Goal: Entertainment & Leisure: Consume media (video, audio)

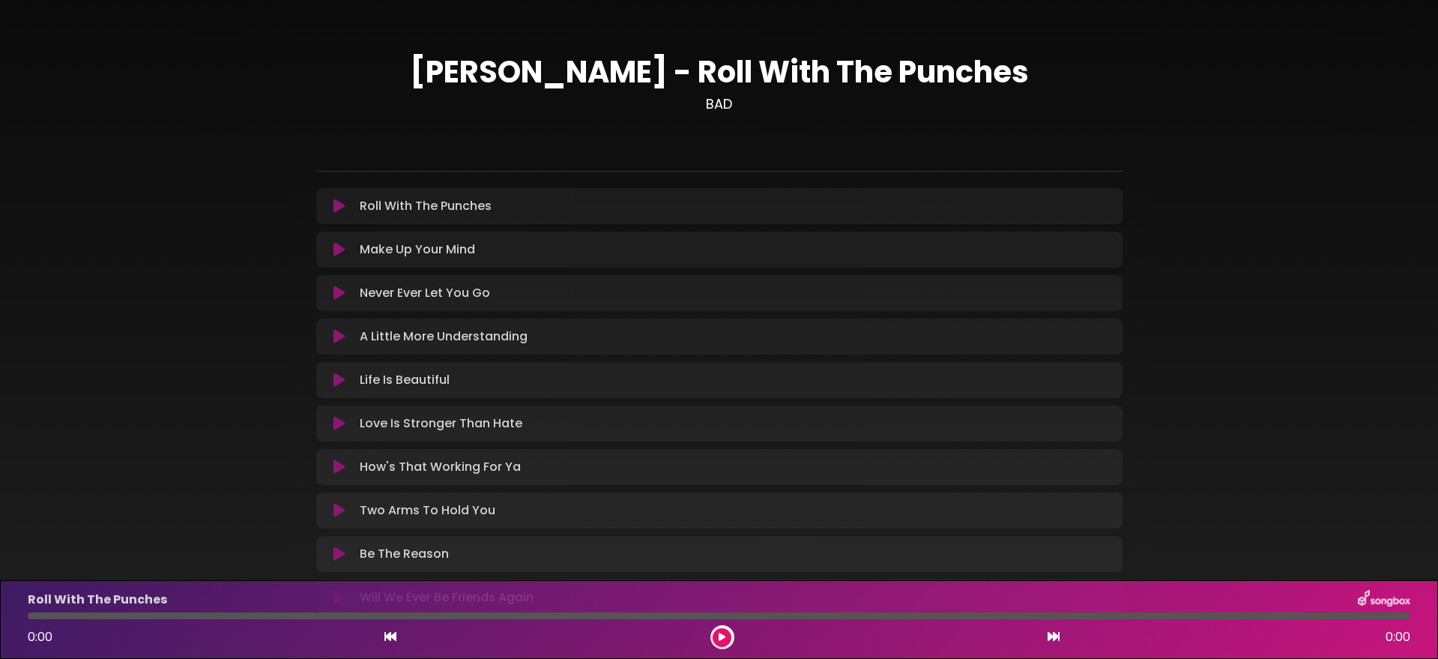
click at [342, 204] on icon at bounding box center [338, 206] width 11 height 15
click at [343, 200] on icon at bounding box center [338, 206] width 11 height 15
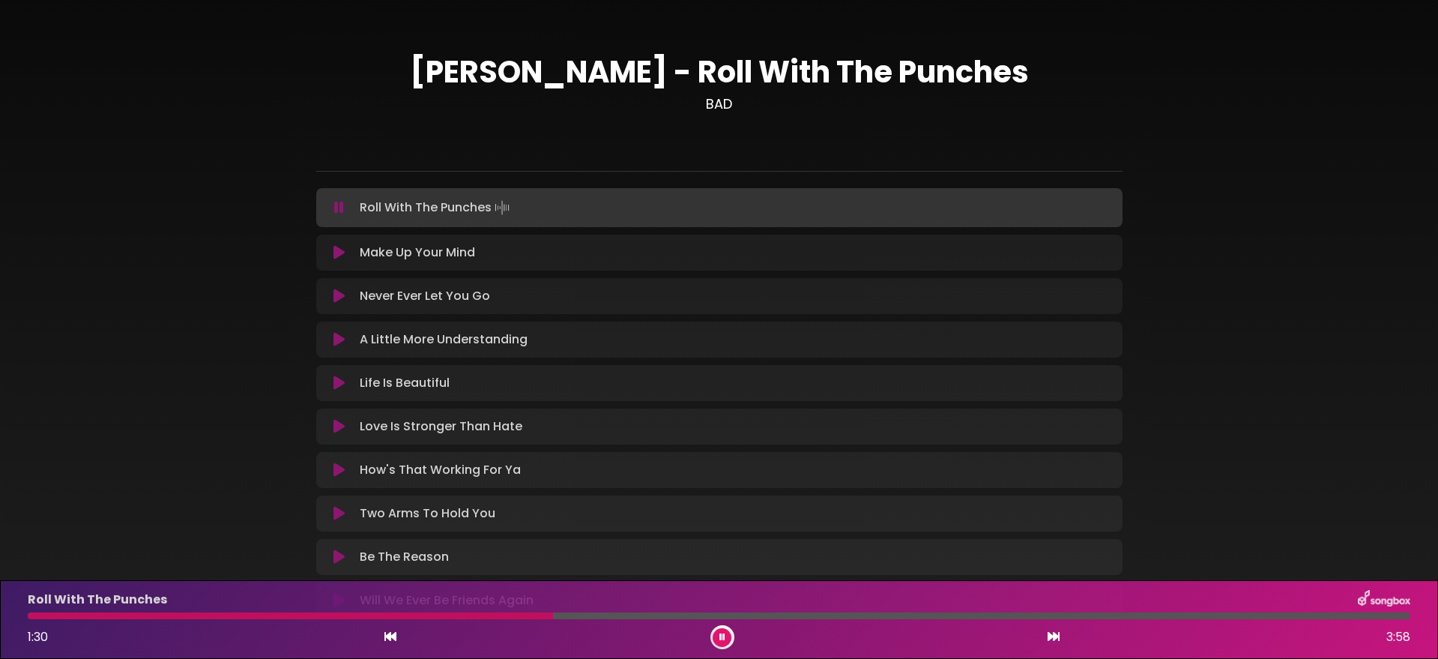
click at [337, 207] on icon at bounding box center [339, 207] width 10 height 15
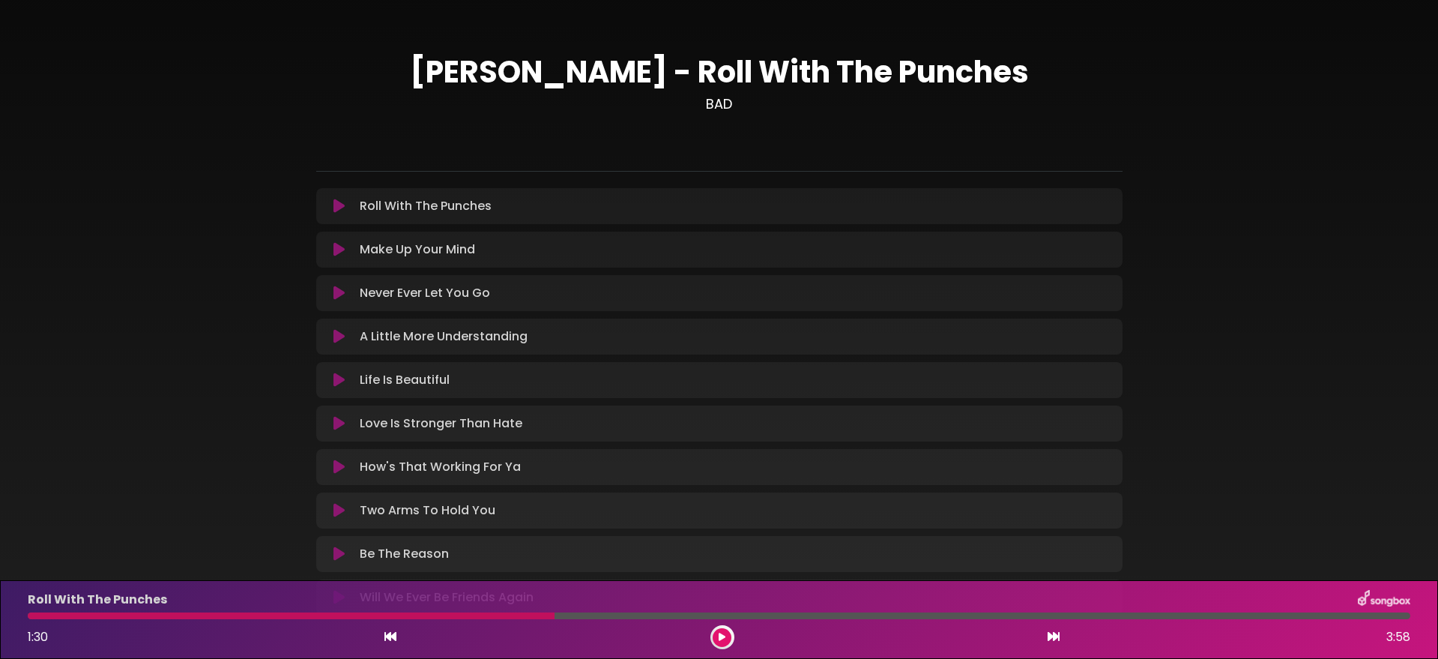
click at [343, 206] on icon at bounding box center [338, 206] width 11 height 15
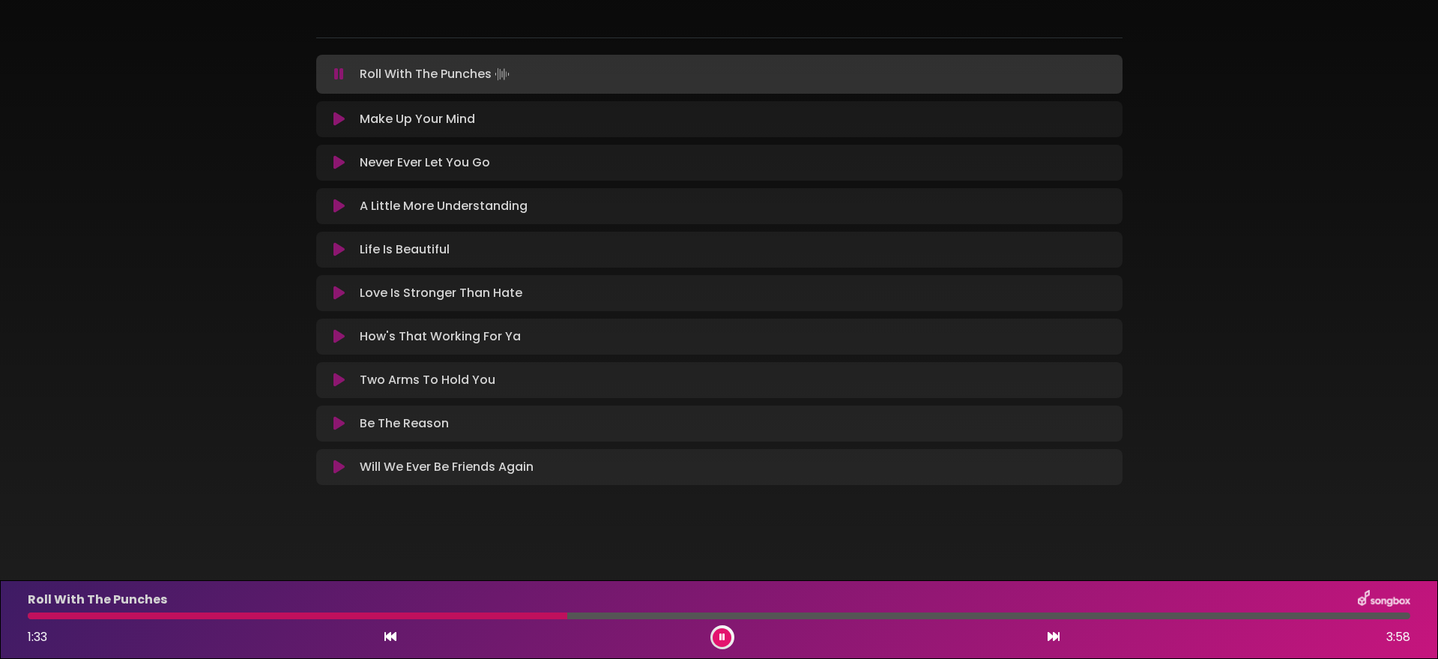
scroll to position [133, 0]
click at [37, 617] on div at bounding box center [301, 615] width 547 height 7
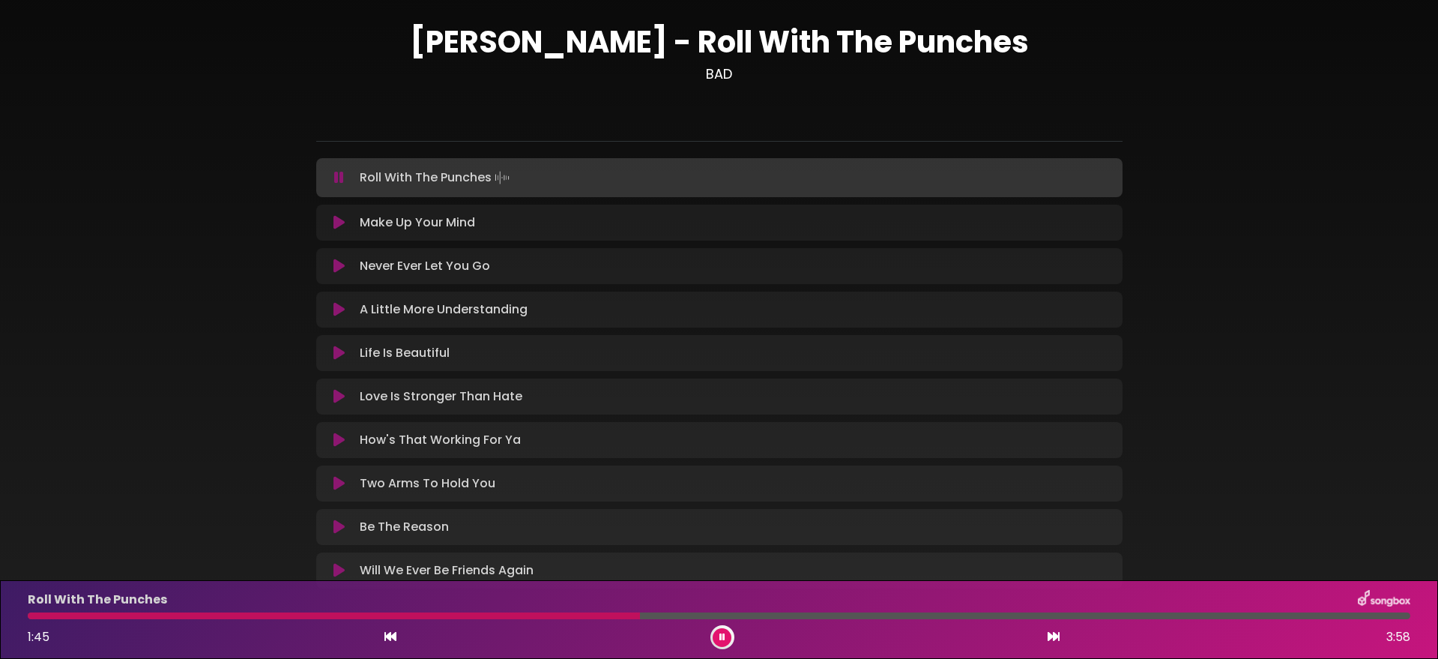
scroll to position [31, 0]
click at [337, 222] on icon at bounding box center [338, 221] width 11 height 15
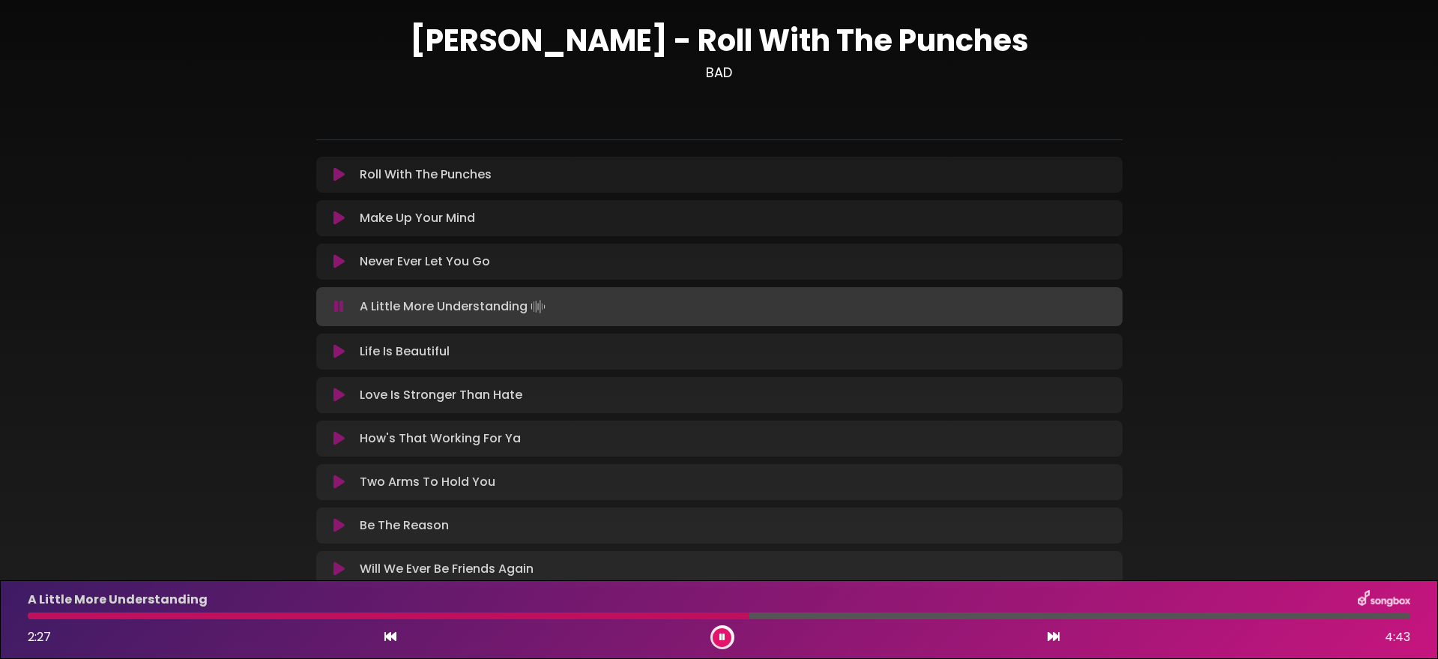
click at [336, 348] on icon at bounding box center [338, 351] width 11 height 15
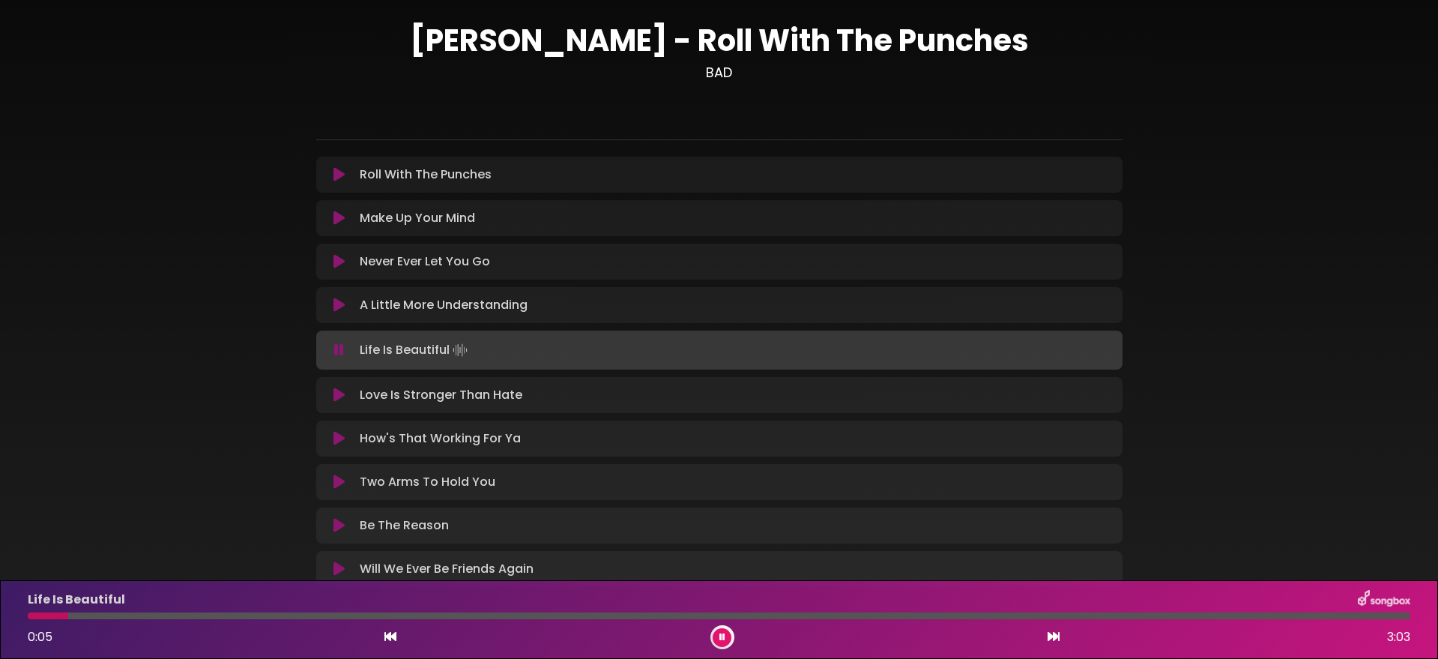
click at [327, 614] on div at bounding box center [719, 615] width 1382 height 7
click at [334, 480] on icon at bounding box center [338, 481] width 11 height 15
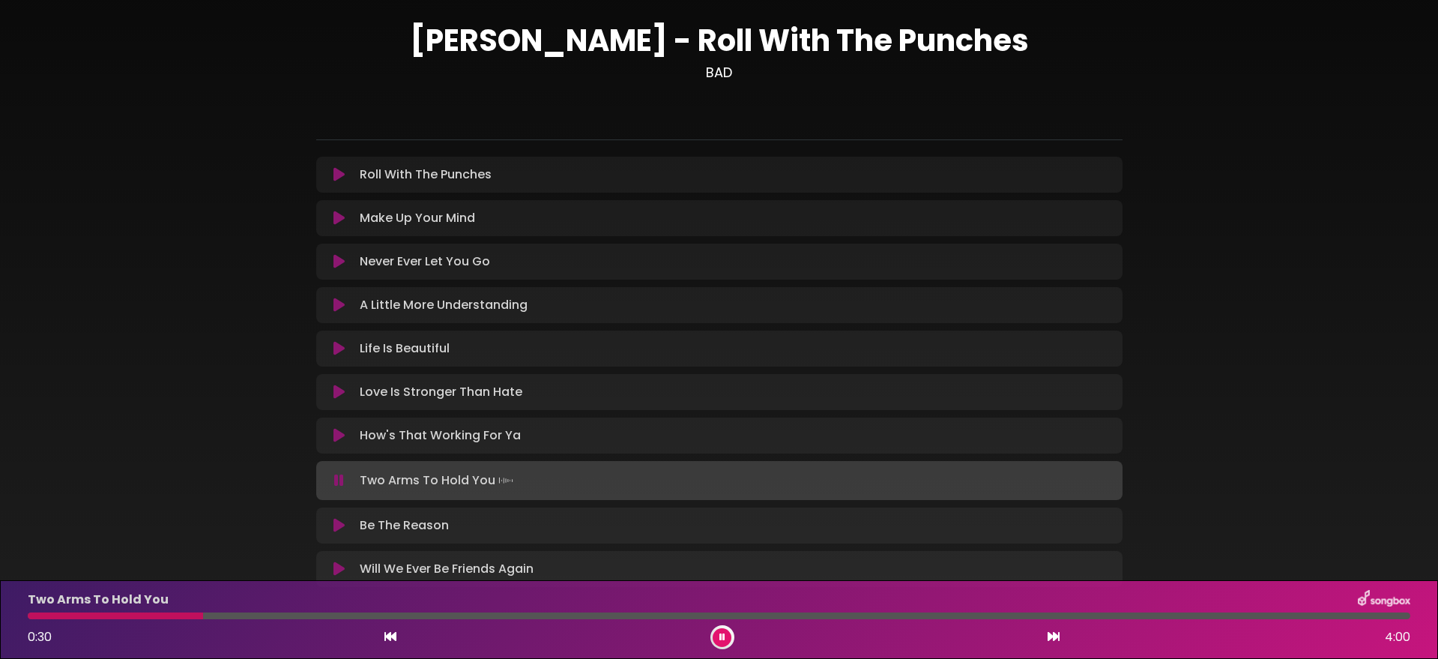
click at [339, 432] on icon at bounding box center [338, 435] width 11 height 15
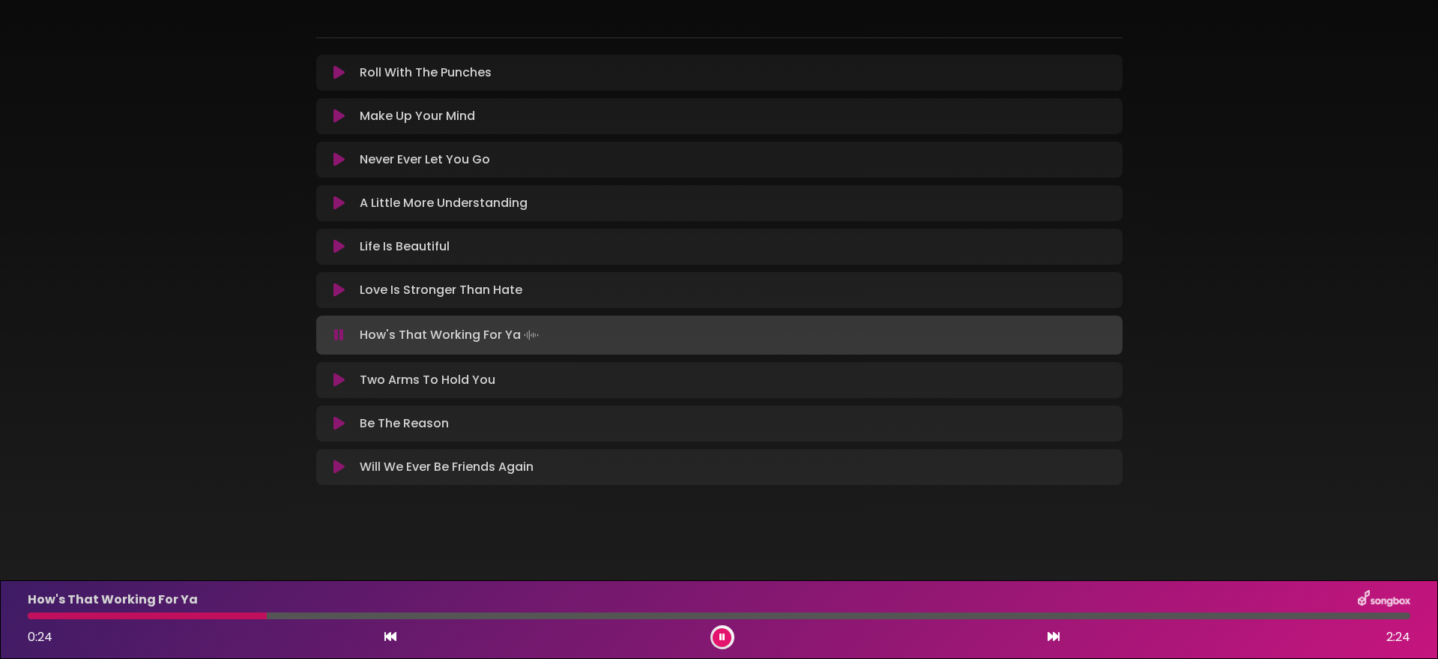
scroll to position [133, 0]
click at [342, 423] on icon at bounding box center [338, 423] width 11 height 15
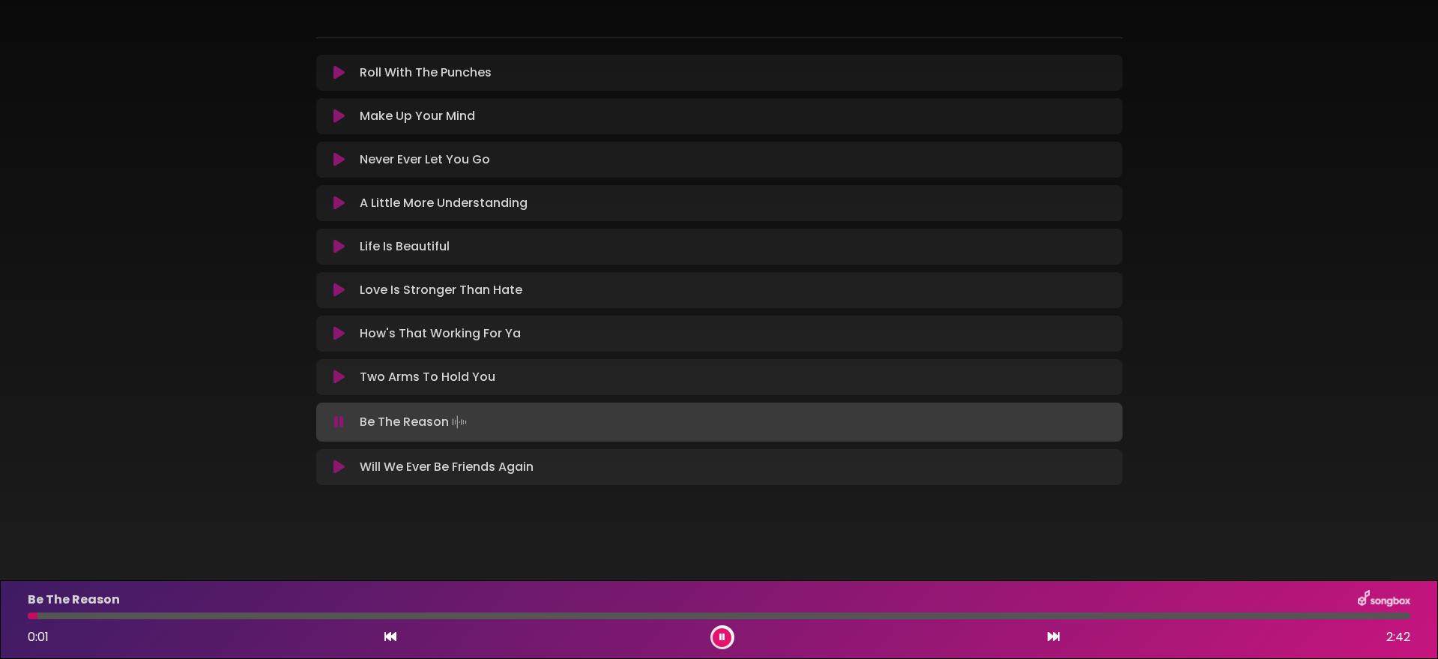
click at [132, 617] on div at bounding box center [719, 615] width 1382 height 7
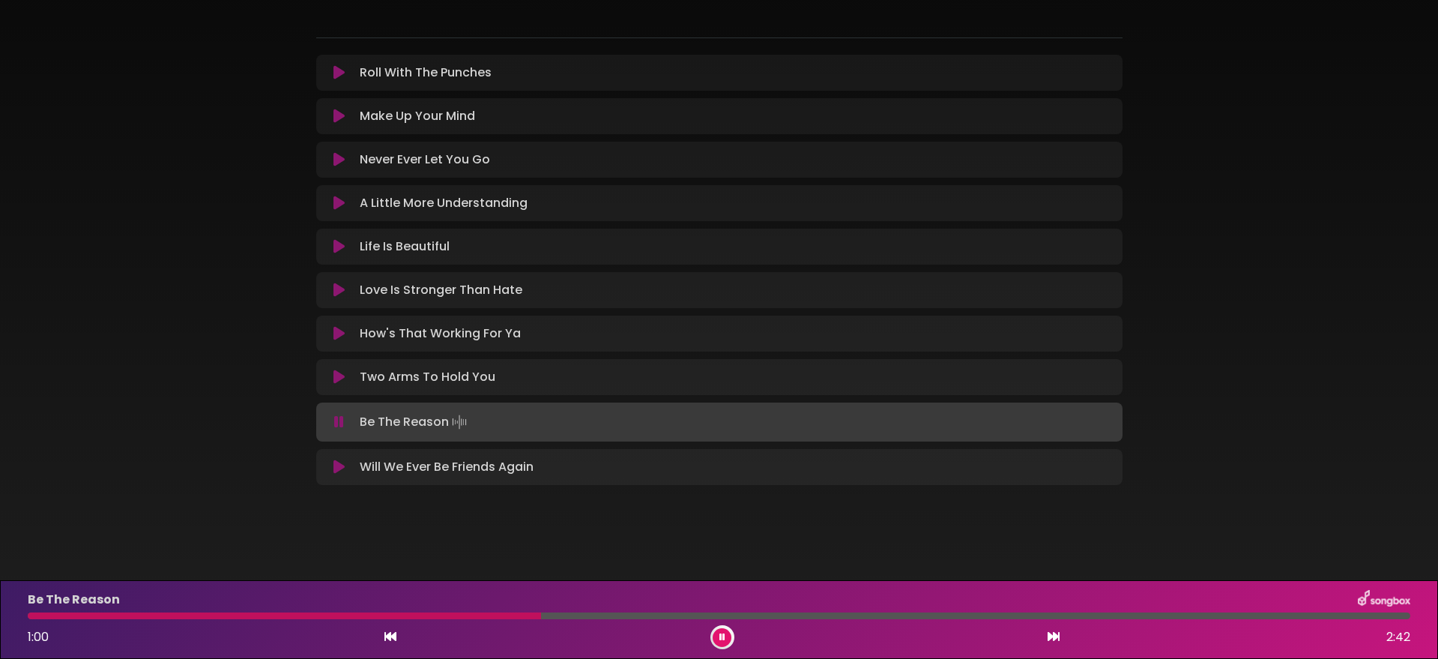
click at [335, 466] on icon at bounding box center [338, 466] width 11 height 15
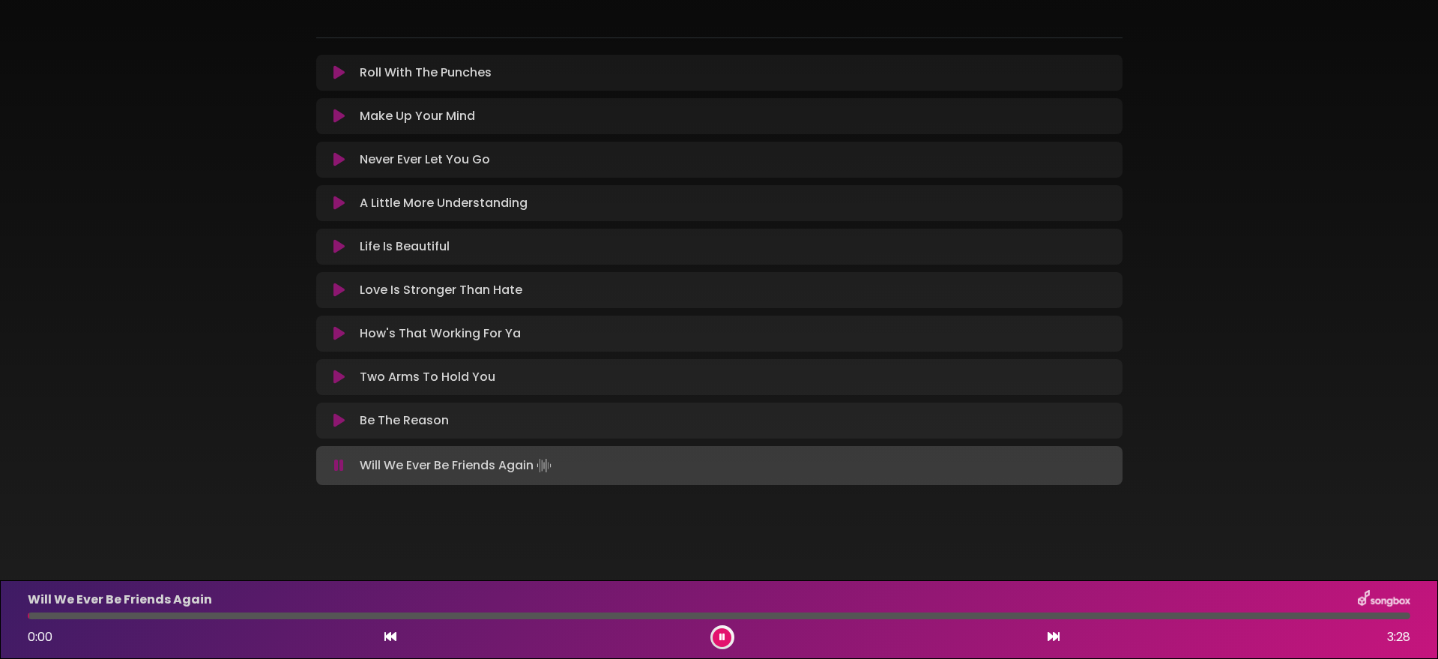
click at [205, 616] on div at bounding box center [719, 615] width 1382 height 7
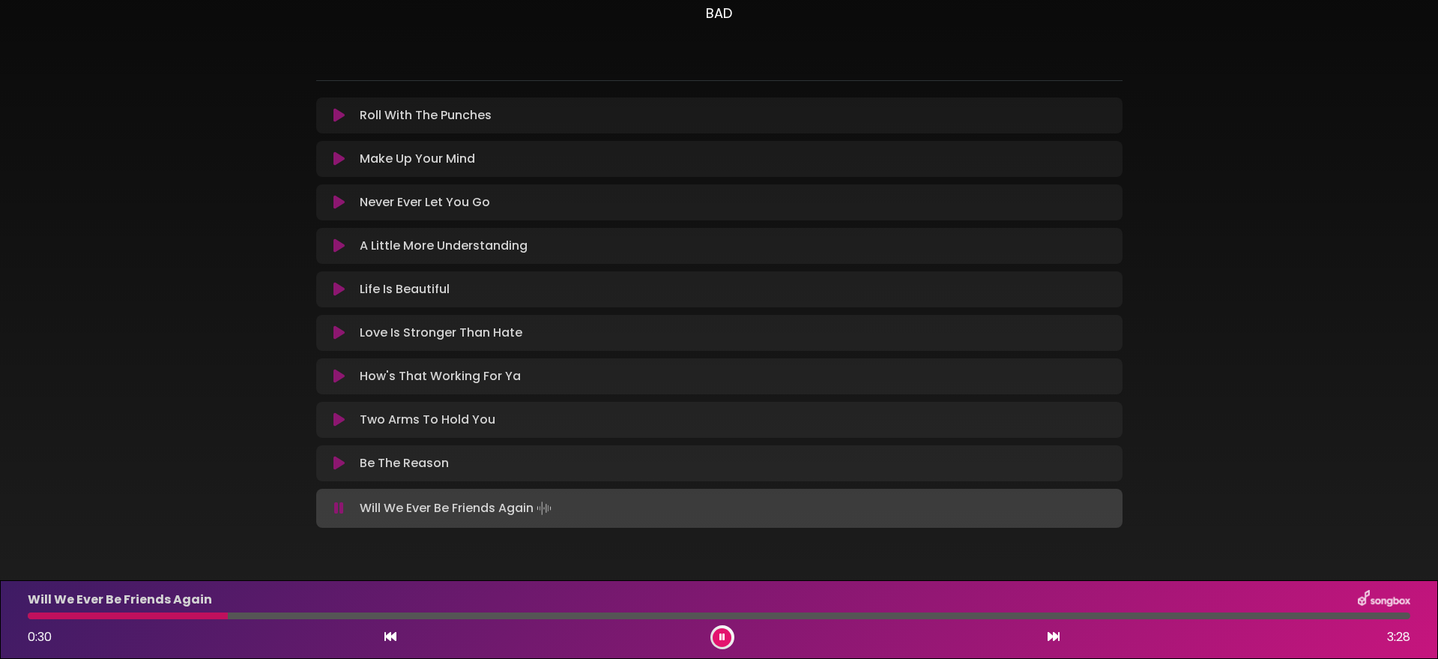
scroll to position [90, 0]
click at [336, 324] on div "Love Is Stronger Than Hate Loading Track..." at bounding box center [719, 333] width 788 height 18
click at [336, 332] on icon at bounding box center [338, 333] width 11 height 15
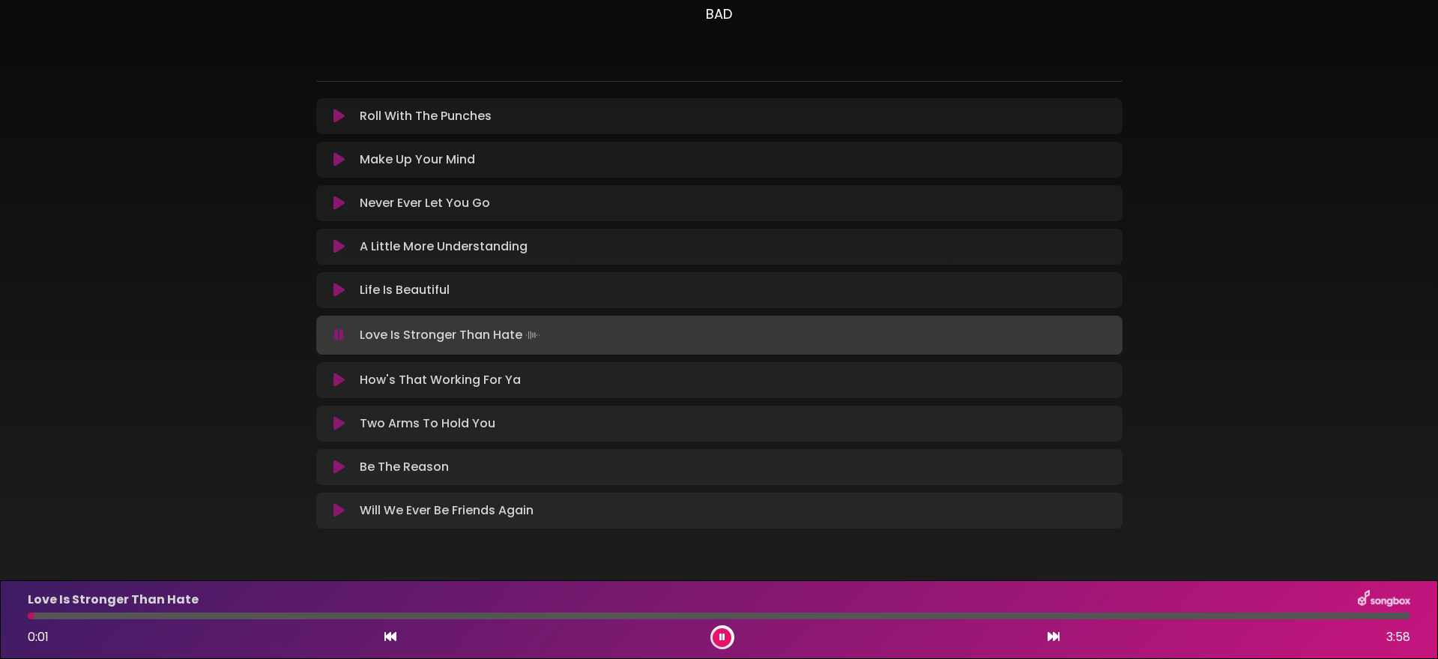
click at [196, 616] on div at bounding box center [719, 615] width 1382 height 7
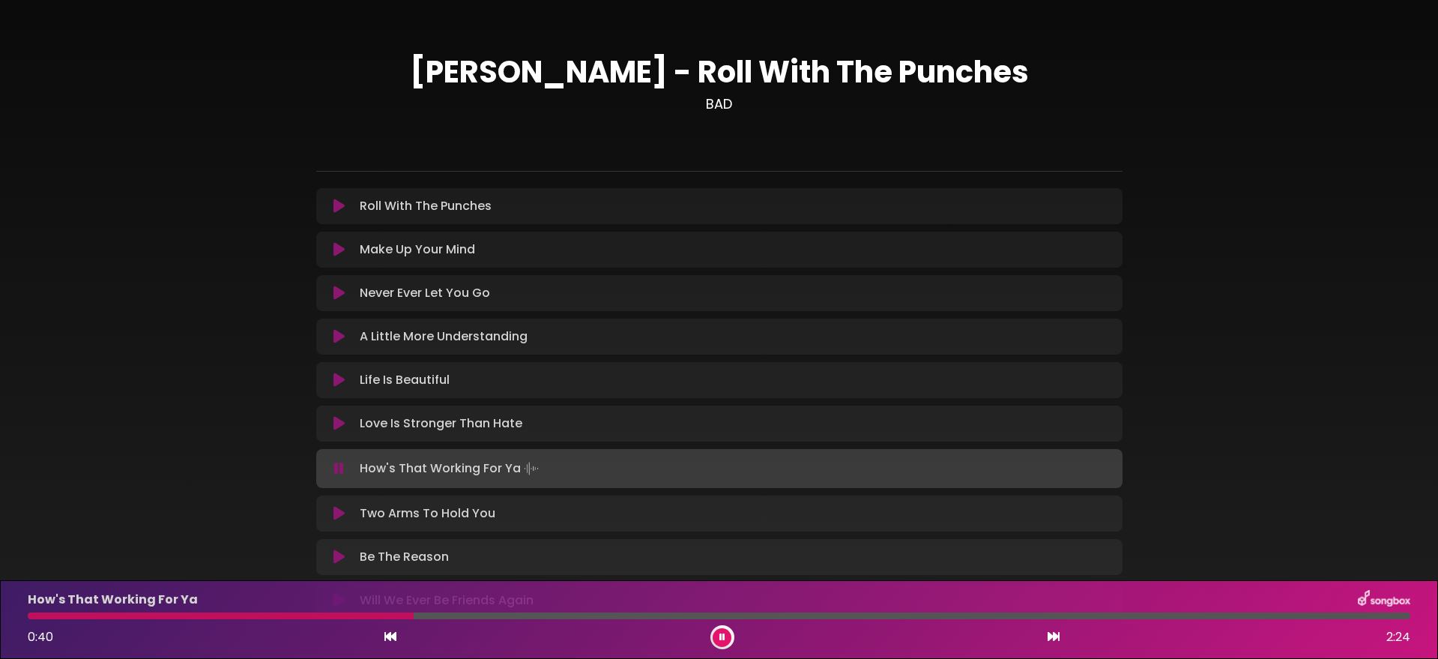
scroll to position [0, 0]
